Goal: Task Accomplishment & Management: Complete application form

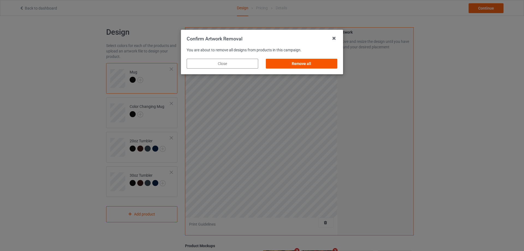
click at [311, 63] on div "Remove all" at bounding box center [301, 64] width 71 height 10
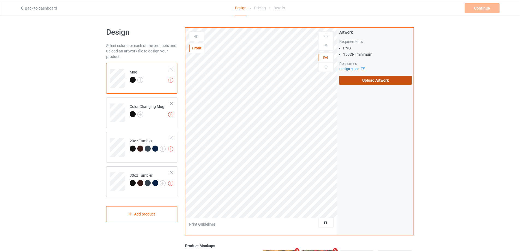
click at [357, 76] on label "Upload Artwork" at bounding box center [375, 80] width 72 height 9
click at [0, 0] on input "Upload Artwork" at bounding box center [0, 0] width 0 height 0
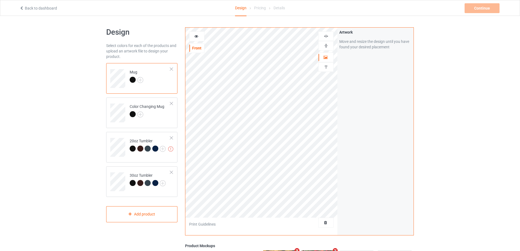
click at [329, 44] on div at bounding box center [325, 45] width 15 height 5
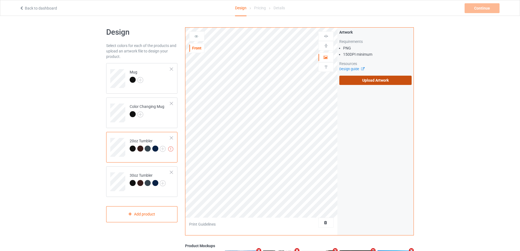
click at [363, 82] on label "Upload Artwork" at bounding box center [375, 80] width 72 height 9
click at [0, 0] on input "Upload Artwork" at bounding box center [0, 0] width 0 height 0
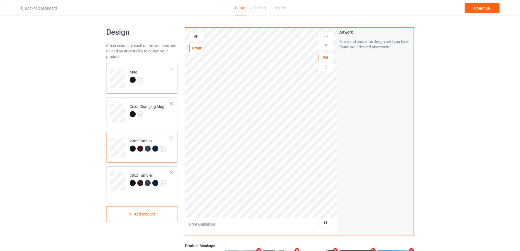
click at [162, 82] on td "Mug" at bounding box center [150, 76] width 47 height 23
click at [120, 136] on td at bounding box center [118, 145] width 16 height 23
click at [195, 34] on icon at bounding box center [196, 36] width 5 height 4
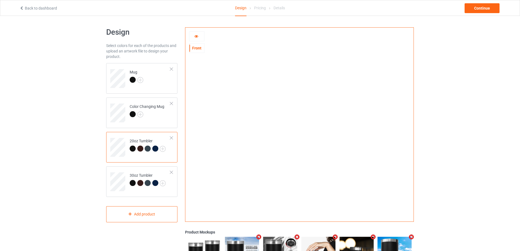
click at [198, 36] on icon at bounding box center [196, 36] width 5 height 4
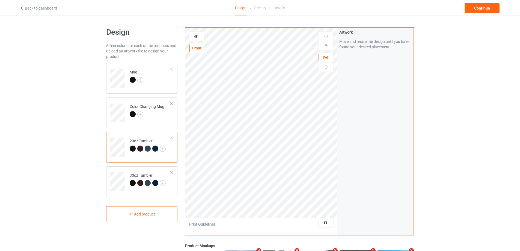
click at [196, 36] on icon at bounding box center [196, 36] width 5 height 4
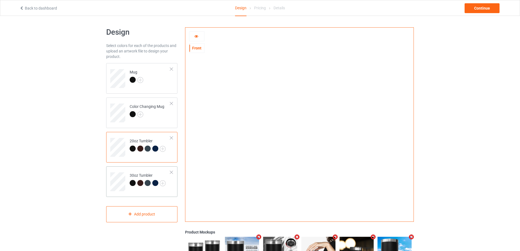
click at [118, 170] on td at bounding box center [118, 179] width 16 height 23
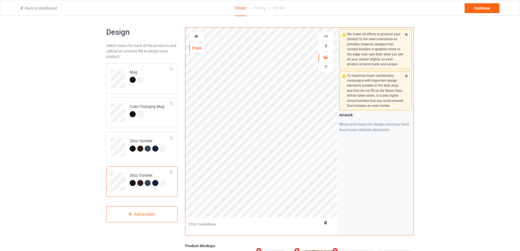
click at [194, 33] on div at bounding box center [196, 36] width 15 height 10
click at [196, 37] on icon at bounding box center [196, 36] width 5 height 4
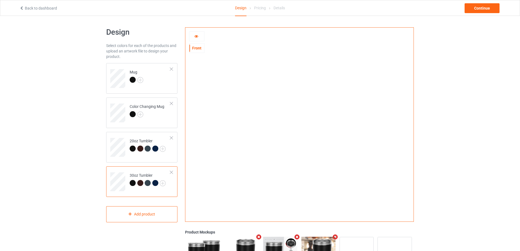
click at [197, 36] on icon at bounding box center [196, 36] width 5 height 4
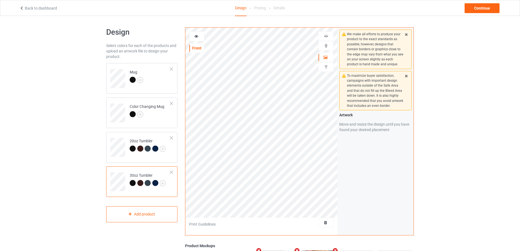
drag, startPoint x: 202, startPoint y: 49, endPoint x: 199, endPoint y: 37, distance: 11.7
click at [199, 37] on div at bounding box center [196, 36] width 15 height 5
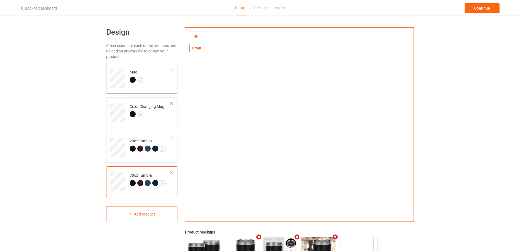
click at [165, 80] on td "Mug" at bounding box center [150, 76] width 47 height 23
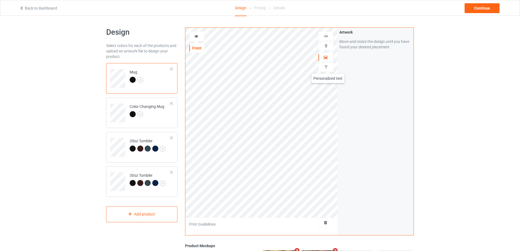
click at [328, 68] on img at bounding box center [325, 66] width 5 height 5
click at [383, 43] on div "Add text" at bounding box center [375, 42] width 72 height 10
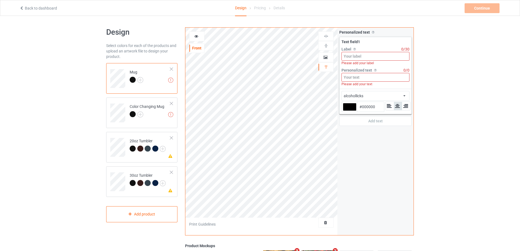
click at [372, 57] on input at bounding box center [375, 56] width 68 height 9
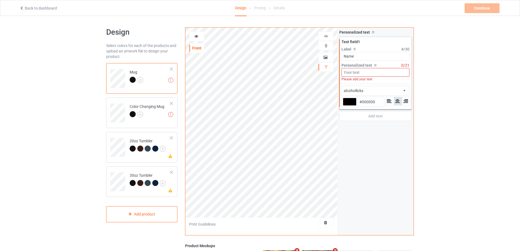
type input "Name"
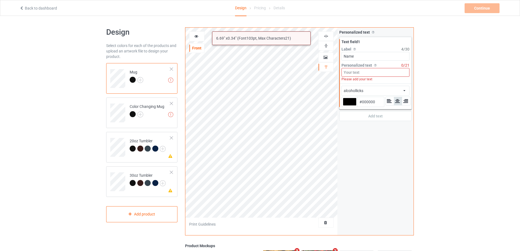
click at [364, 73] on input at bounding box center [375, 72] width 68 height 9
type input "Ư"
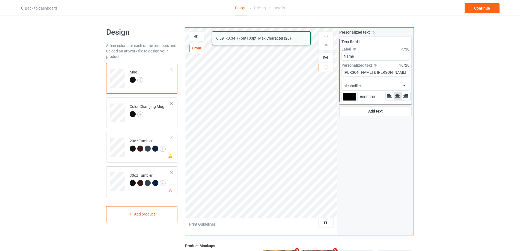
type input "[PERSON_NAME] & [PERSON_NAME]"
click at [380, 87] on div "alcohollicks african airstream aladdin alcohollicks [PERSON_NAME] almontesnow a…" at bounding box center [375, 86] width 68 height 10
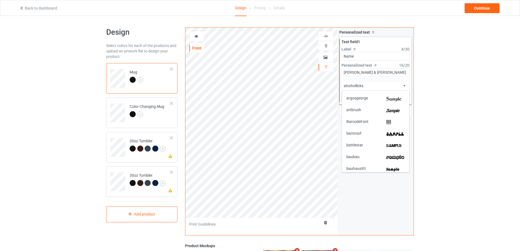
scroll to position [82, 0]
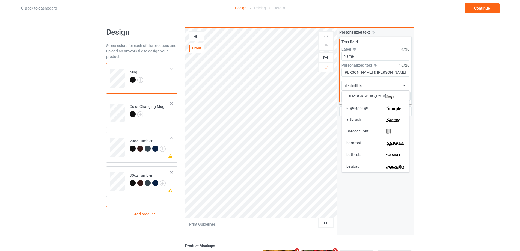
click at [386, 120] on img at bounding box center [395, 120] width 19 height 6
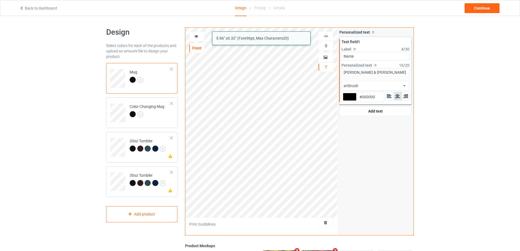
click at [351, 97] on div at bounding box center [350, 97] width 14 height 8
click at [351, 101] on input "#000000" at bounding box center [350, 104] width 14 height 7
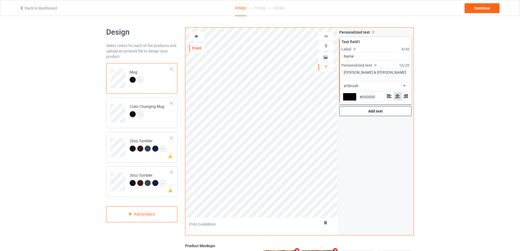
type input "#e0cccc"
type input "#E0CCCC"
type input "#ddcaca"
type input "#DDCACA"
type input "#dccbcb"
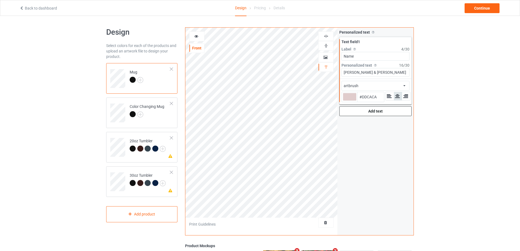
type input "#DCCBCB"
type input "#eadcdc"
type input "#EADCDC"
type input "#ffffff"
type input "#FFFFFF"
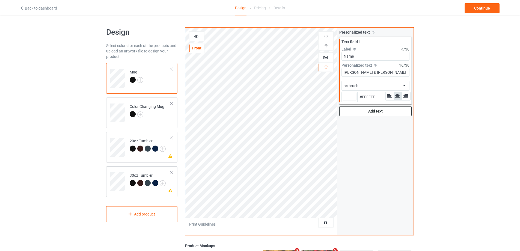
type input "#efc015"
type input "#EFC015"
type input "#f4c210"
type input "#F4C210"
type input "#fbc913"
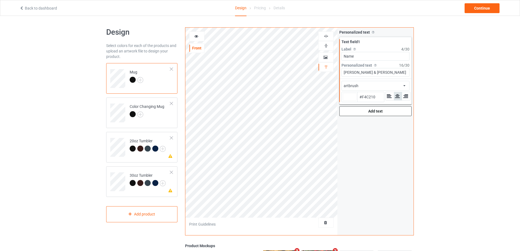
type input "#FBC913"
type input "#ffcb0f"
type input "#FFCB0F"
type input "#ffca0a"
type input "#FFCA0A"
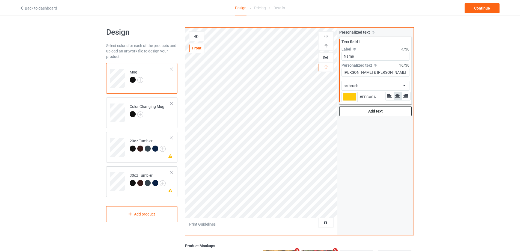
type input "#ffca0a"
click at [195, 35] on icon at bounding box center [196, 36] width 5 height 4
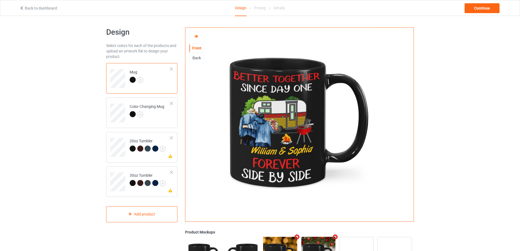
click at [195, 35] on icon at bounding box center [196, 36] width 5 height 4
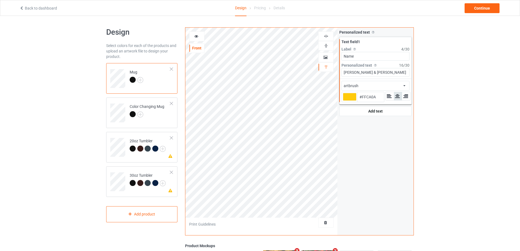
type input "#ffca0a"
click at [195, 35] on icon at bounding box center [196, 36] width 5 height 4
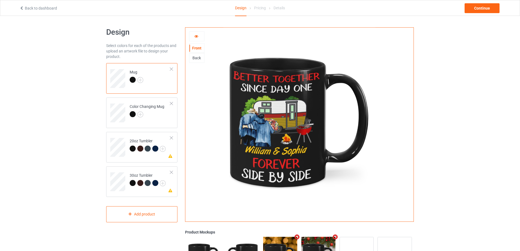
click at [194, 36] on icon at bounding box center [196, 36] width 5 height 4
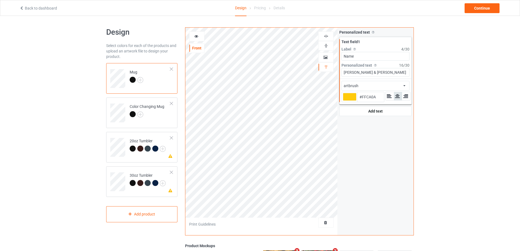
click at [352, 99] on div at bounding box center [350, 97] width 14 height 8
click at [352, 101] on input "#ffca0a" at bounding box center [350, 104] width 14 height 7
type input "#f3cb39"
type input "#F3CB39"
type input "#f7cd36"
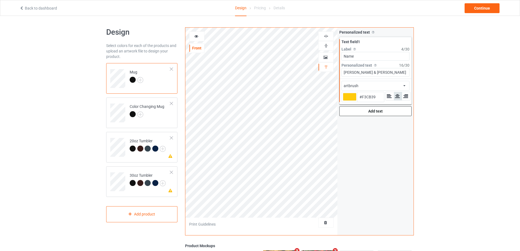
type input "#F7CD36"
type input "#fbd037"
type input "#FBD037"
type input "#fdd235"
type input "#FDD235"
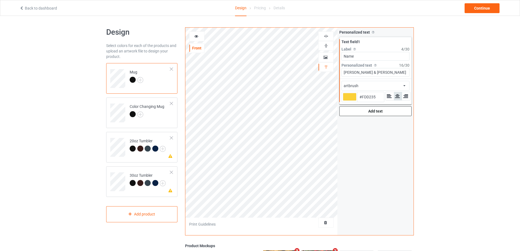
type input "#ffd438"
type input "#FFD438"
type input "#ffd333"
type input "#FFD333"
type input "#ffd333"
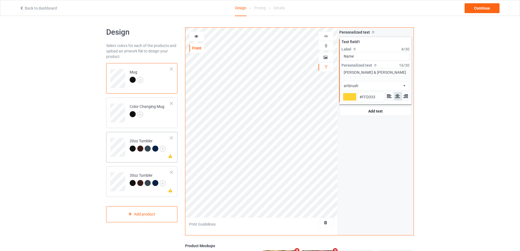
click at [119, 136] on td at bounding box center [118, 145] width 16 height 23
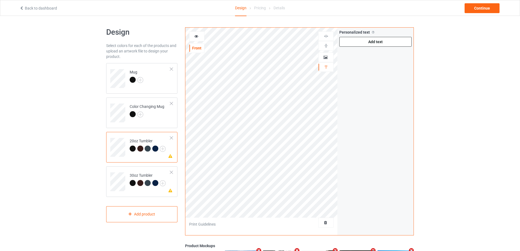
click at [369, 43] on div "Add text" at bounding box center [375, 42] width 72 height 10
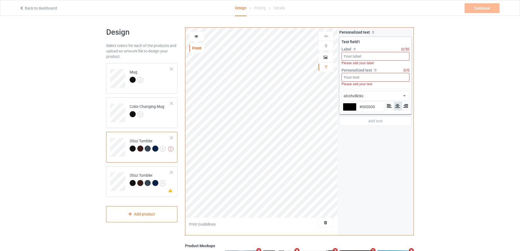
click at [365, 56] on input at bounding box center [375, 56] width 68 height 9
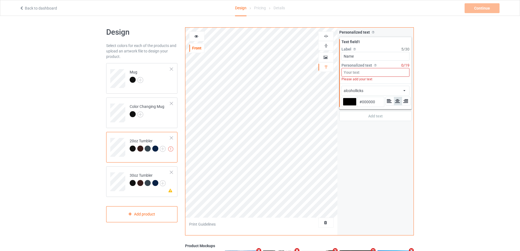
type input "Name"
click at [363, 75] on input at bounding box center [375, 72] width 68 height 9
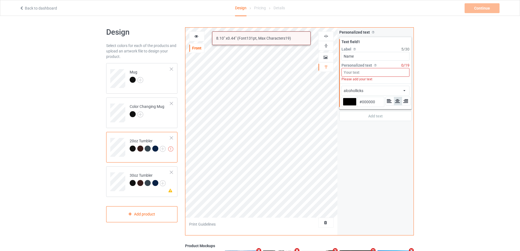
type input "Ư"
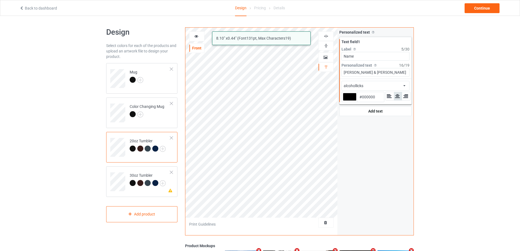
type input "[PERSON_NAME] & [PERSON_NAME]"
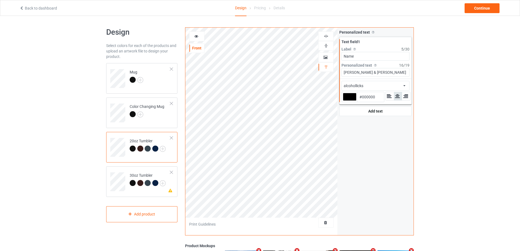
click at [373, 84] on div "alcohollicks african airstream aladdin alcohollicks [PERSON_NAME] almontesnow a…" at bounding box center [375, 86] width 68 height 10
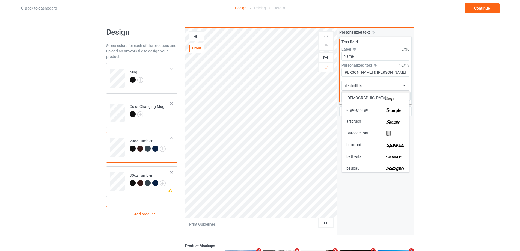
scroll to position [82, 0]
click at [388, 122] on img at bounding box center [395, 120] width 19 height 6
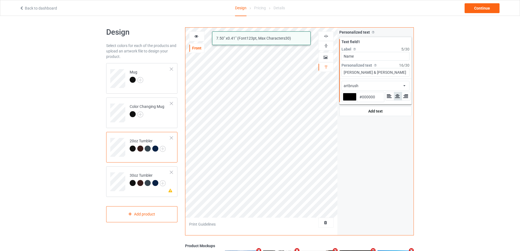
click at [353, 99] on div at bounding box center [350, 97] width 14 height 8
click at [353, 101] on input "#000000" at bounding box center [350, 104] width 14 height 7
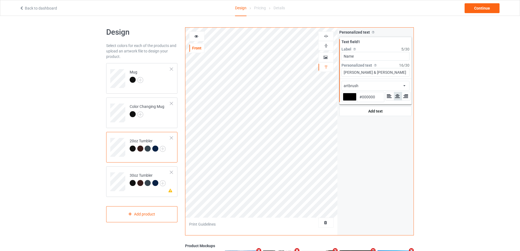
type input "#ecfb18"
type input "#ECFB18"
type input "#edfd17"
type input "#EDFD17"
type input "#f0ff1a"
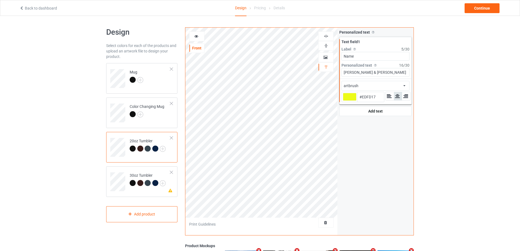
type input "#F0FF1A"
type input "#efff14"
type input "#EFFF14"
type input "#efff14"
click at [197, 34] on icon at bounding box center [196, 36] width 5 height 4
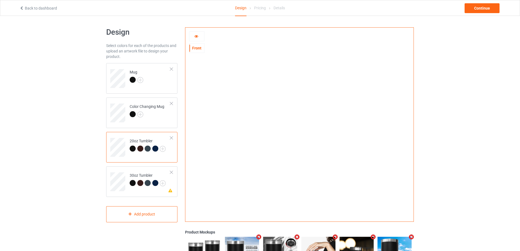
click at [196, 37] on icon at bounding box center [196, 36] width 5 height 4
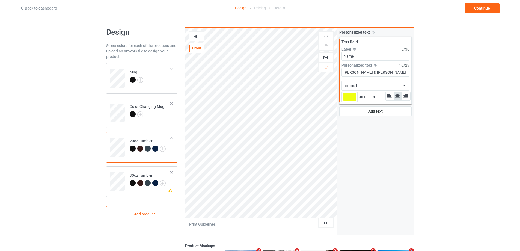
type input "#efff14"
click at [127, 169] on td "Please check the personalized design 30oz Tumbler" at bounding box center [150, 179] width 47 height 23
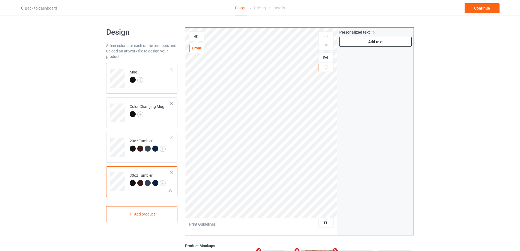
click at [364, 45] on div "Add text" at bounding box center [375, 42] width 72 height 10
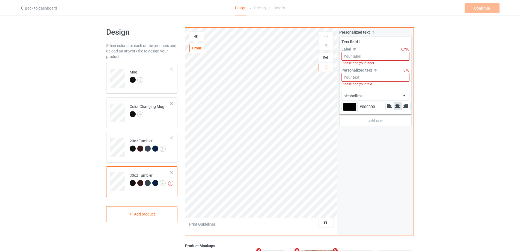
click at [359, 61] on div "Please add your label" at bounding box center [375, 63] width 68 height 5
click at [360, 56] on input at bounding box center [375, 56] width 68 height 9
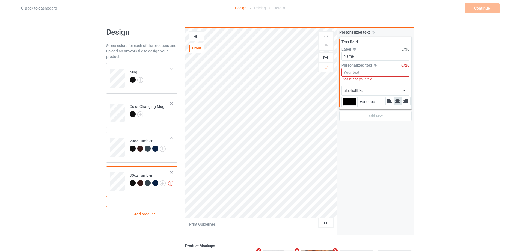
type input "Name"
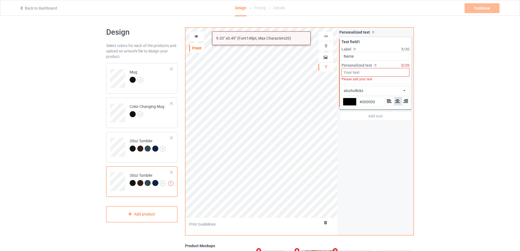
click at [357, 71] on input at bounding box center [375, 72] width 68 height 9
paste input "Ư"
type input "Ư"
paste input "W"
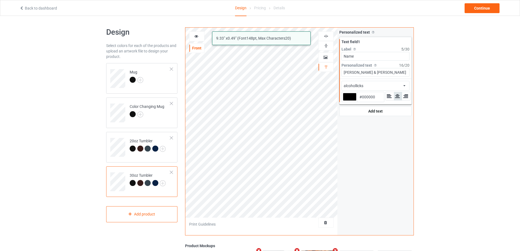
type input "[PERSON_NAME] & [PERSON_NAME]"
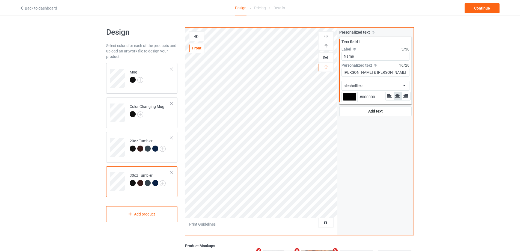
click at [374, 84] on div "alcohollicks african airstream aladdin alcohollicks [PERSON_NAME] almontesnow a…" at bounding box center [375, 86] width 68 height 10
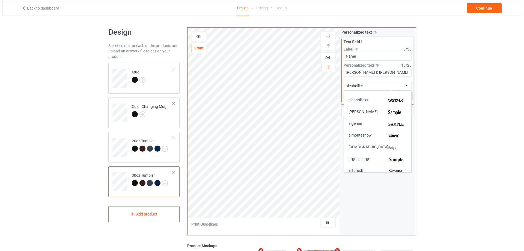
scroll to position [82, 0]
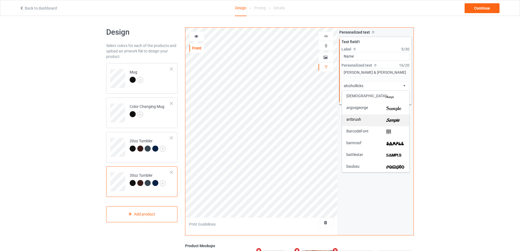
click at [382, 121] on div "artbrush" at bounding box center [375, 120] width 58 height 6
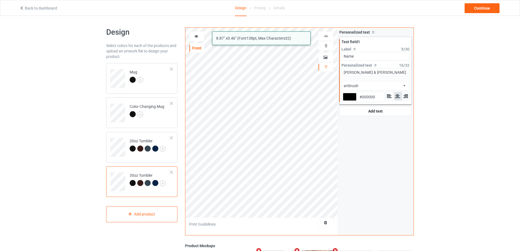
click at [353, 97] on div at bounding box center [350, 97] width 14 height 8
click at [353, 101] on input "#000000" at bounding box center [350, 104] width 14 height 7
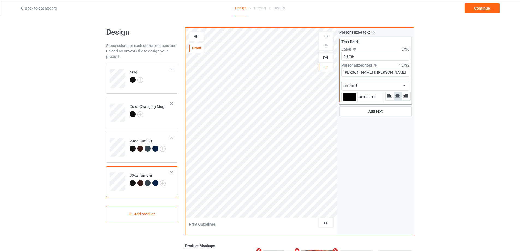
click at [350, 97] on div at bounding box center [350, 97] width 14 height 8
click at [350, 101] on input "#000000" at bounding box center [350, 104] width 14 height 7
type input "#eee720"
type input "#EEE720"
type input "#f4ed1f"
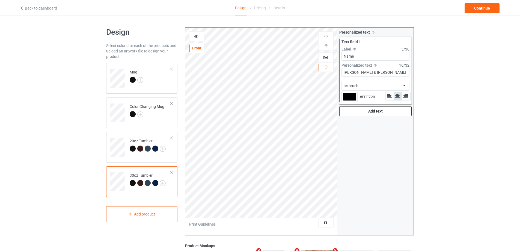
type input "#F4ED1F"
type input "#f9f21f"
type input "#F9F21F"
type input "#fff824"
type input "#FFF824"
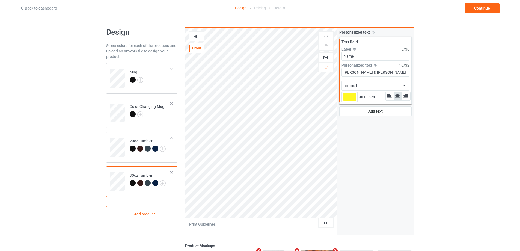
type input "#fff824"
click at [196, 35] on icon at bounding box center [196, 36] width 5 height 4
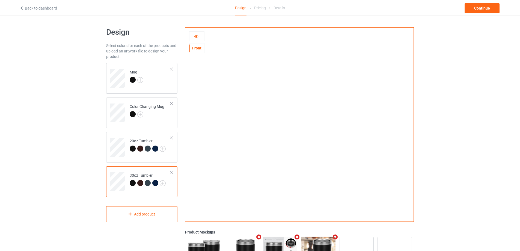
click at [198, 37] on icon at bounding box center [196, 36] width 5 height 4
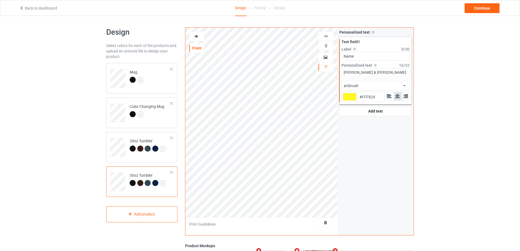
type input "#fff824"
click at [196, 37] on icon at bounding box center [196, 36] width 5 height 4
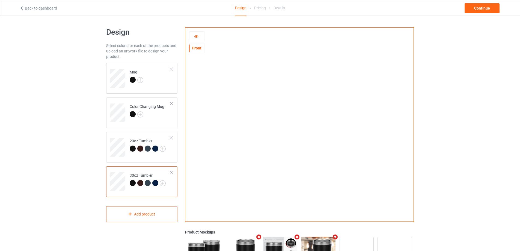
click at [195, 36] on icon at bounding box center [196, 36] width 5 height 4
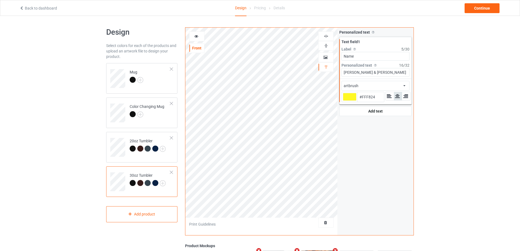
type input "#fff824"
click at [196, 35] on icon at bounding box center [196, 36] width 5 height 4
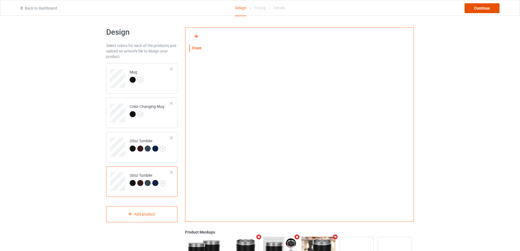
click at [482, 7] on div "Continue" at bounding box center [481, 8] width 35 height 10
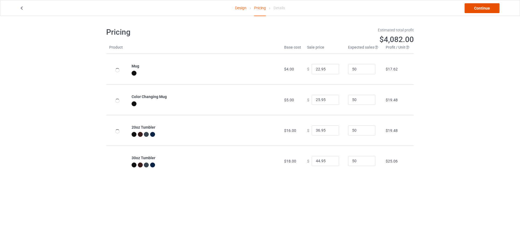
click at [487, 9] on link "Continue" at bounding box center [481, 8] width 35 height 10
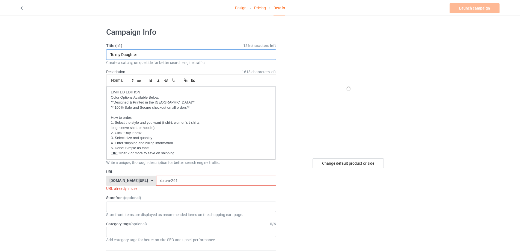
drag, startPoint x: 146, startPoint y: 52, endPoint x: 89, endPoint y: 53, distance: 57.0
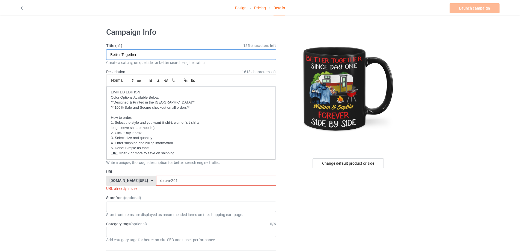
type input "Better Together"
drag, startPoint x: 182, startPoint y: 181, endPoint x: 111, endPoint y: 173, distance: 71.5
click at [110, 173] on div "URL [DOMAIN_NAME][URL] [DOMAIN_NAME][URL] [DOMAIN_NAME][URL] [DOMAIN_NAME][URL]…" at bounding box center [191, 180] width 170 height 22
paste input "Better Together"
click at [162, 181] on input "Better Together" at bounding box center [216, 180] width 120 height 10
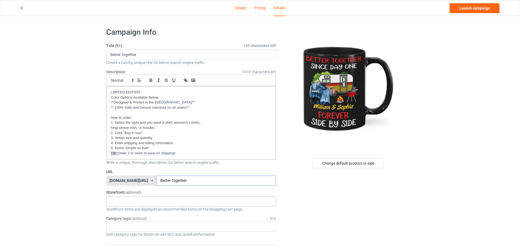
type input "Better-Together"
click at [145, 200] on div "Oh look! A Bookstore! Best friends/ Besties 2025 [DEMOGRAPHIC_DATA] 2025 To my …" at bounding box center [191, 201] width 170 height 10
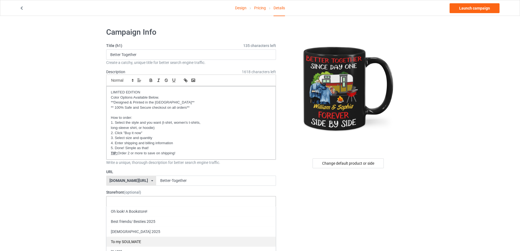
click at [129, 238] on div "To my SOULMATE" at bounding box center [190, 241] width 169 height 10
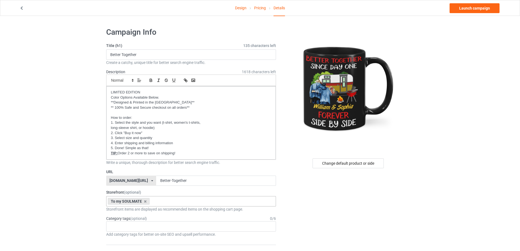
click at [481, 7] on link "Launch campaign" at bounding box center [474, 8] width 50 height 10
